Goal: Complete application form

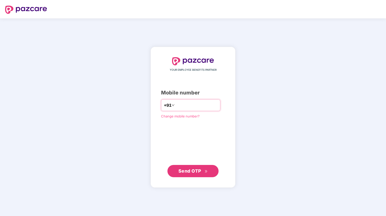
type input "**********"
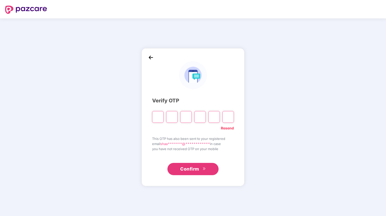
type input "*"
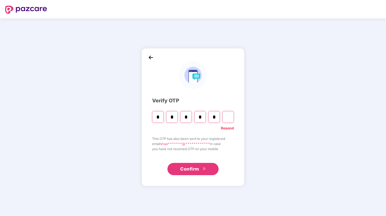
type input "*"
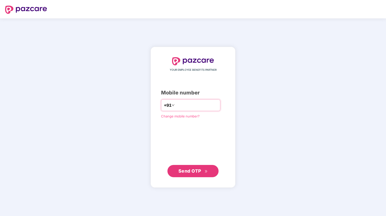
type input "**********"
click at [195, 167] on button "Send OTP" at bounding box center [192, 171] width 51 height 12
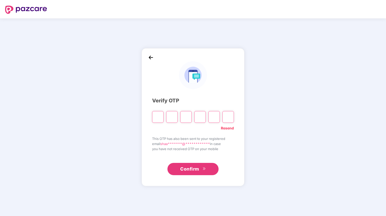
type input "*"
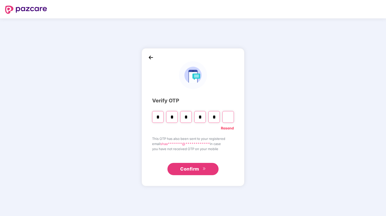
type input "*"
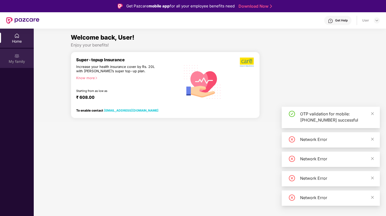
click at [16, 58] on img at bounding box center [16, 55] width 5 height 5
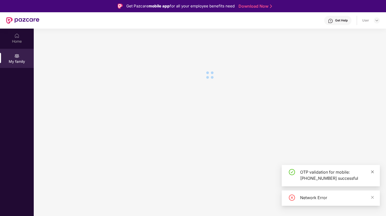
click at [372, 171] on icon "close" at bounding box center [372, 172] width 4 height 4
click at [371, 197] on icon "close" at bounding box center [372, 198] width 4 height 4
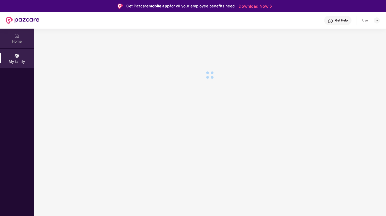
click at [24, 39] on div "Home" at bounding box center [17, 41] width 34 height 5
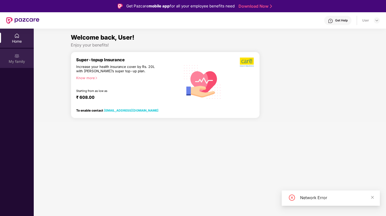
click at [13, 58] on div "My family" at bounding box center [17, 58] width 34 height 19
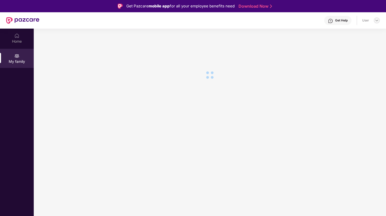
click at [376, 20] on img at bounding box center [377, 20] width 4 height 4
